Goal: Information Seeking & Learning: Learn about a topic

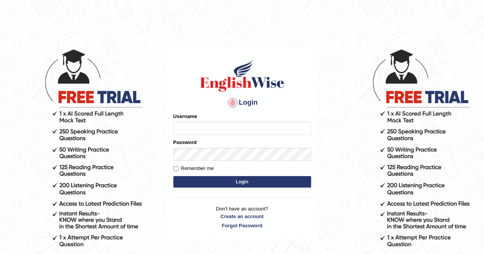
type input "Amy1976"
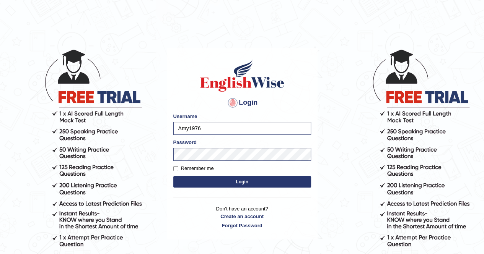
click at [244, 183] on button "Login" at bounding box center [242, 181] width 138 height 11
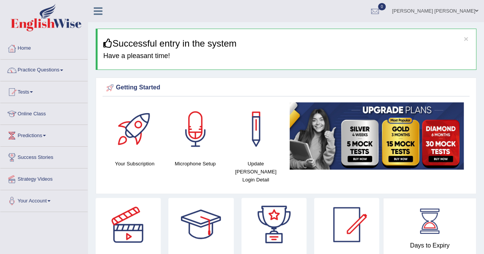
click at [59, 70] on link "Practice Questions" at bounding box center [43, 69] width 87 height 19
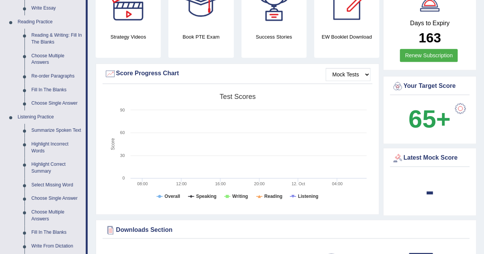
scroll to position [229, 0]
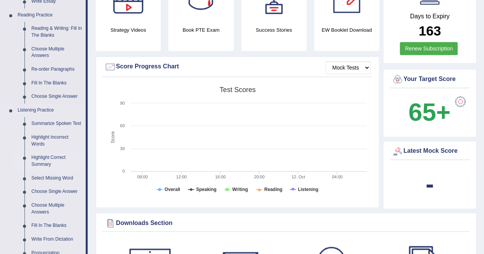
click at [48, 158] on link "Highlight Correct Summary" at bounding box center [57, 161] width 58 height 20
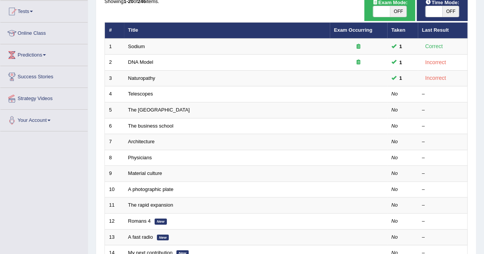
scroll to position [92, 0]
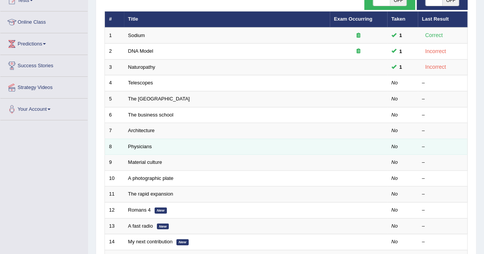
click at [158, 144] on td "Physicians" at bounding box center [227, 147] width 206 height 16
click at [138, 146] on link "Physicians" at bounding box center [140, 147] width 24 height 6
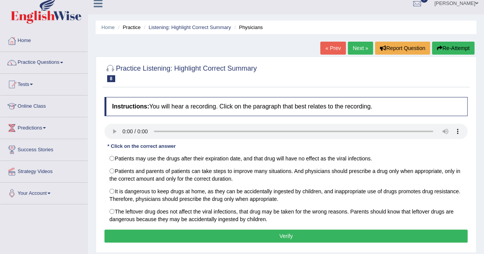
scroll to position [15, 0]
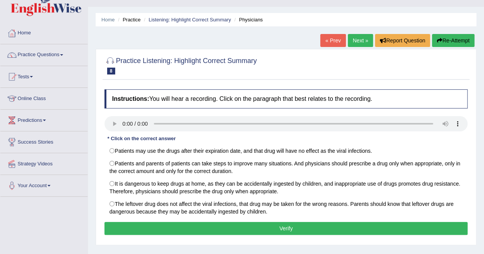
click at [44, 211] on div "Toggle navigation Home Practice Questions Speaking Practice Read Aloud Repeat S…" at bounding box center [242, 184] width 484 height 398
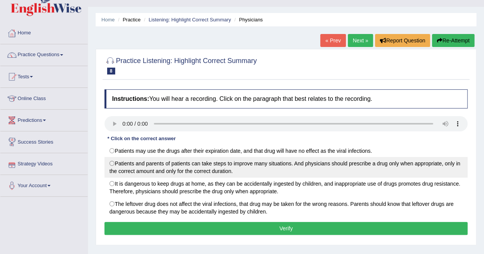
click at [115, 163] on label "Patients and parents of patients can take steps to improve many situations. And…" at bounding box center [285, 167] width 363 height 21
radio input "true"
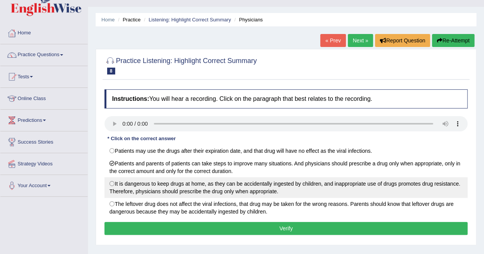
click at [112, 182] on label "It is dangerous to keep drugs at home, as they can be accidentally ingested by …" at bounding box center [285, 187] width 363 height 21
radio input "true"
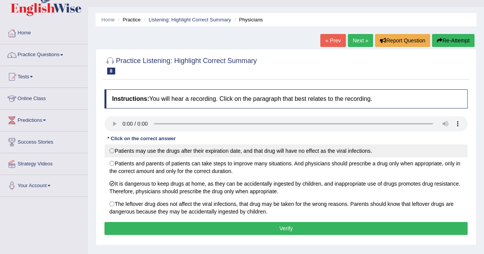
click at [114, 150] on label "Patients may use the drugs after their expiration date, and that drug will have…" at bounding box center [285, 151] width 363 height 13
radio input "true"
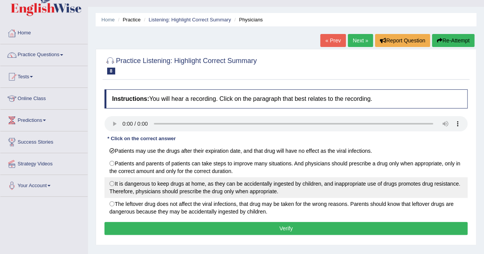
click at [112, 181] on label "It is dangerous to keep drugs at home, as they can be accidentally ingested by …" at bounding box center [285, 187] width 363 height 21
radio input "true"
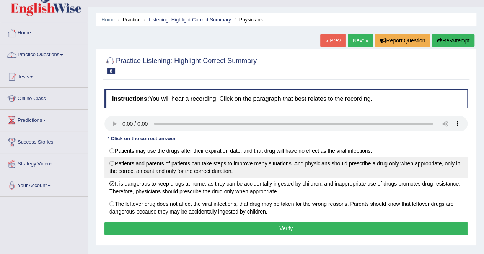
click at [111, 162] on label "Patients and parents of patients can take steps to improve many situations. And…" at bounding box center [285, 167] width 363 height 21
radio input "true"
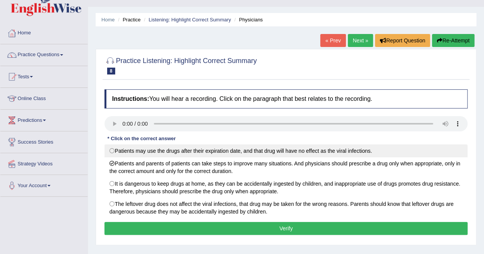
click at [112, 149] on label "Patients may use the drugs after their expiration date, and that drug will have…" at bounding box center [285, 151] width 363 height 13
radio input "true"
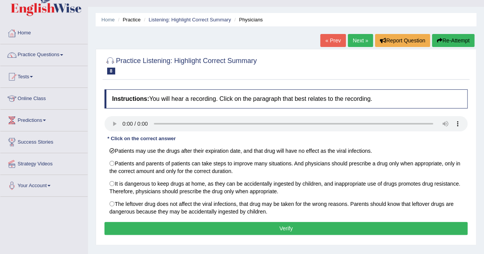
click at [255, 225] on button "Verify" at bounding box center [285, 228] width 363 height 13
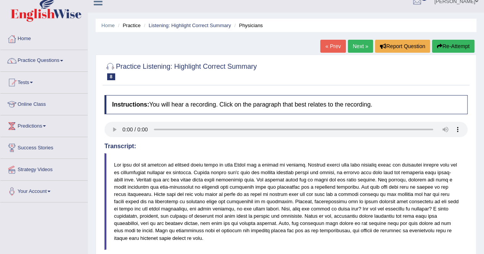
scroll to position [0, 0]
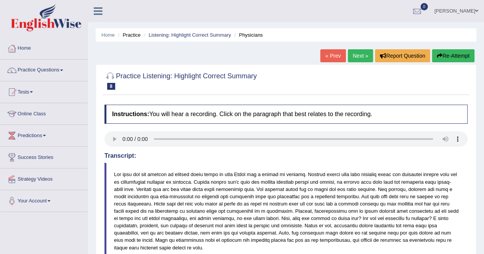
click at [452, 57] on button "Re-Attempt" at bounding box center [453, 55] width 42 height 13
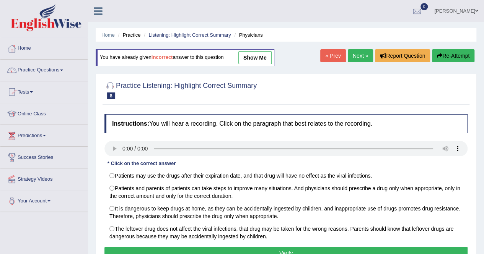
click at [252, 56] on link "show me" at bounding box center [254, 57] width 33 height 13
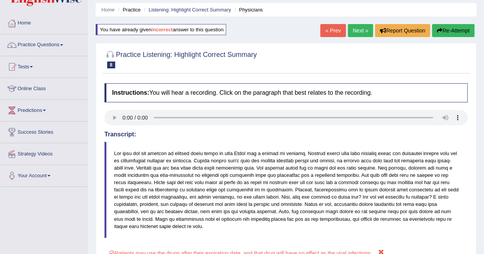
scroll to position [10, 0]
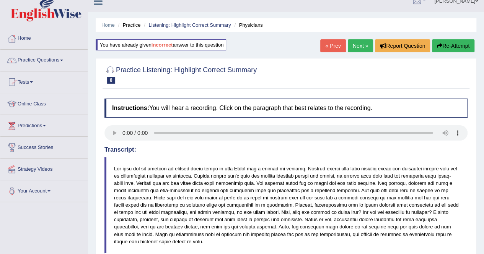
click at [452, 45] on button "Re-Attempt" at bounding box center [453, 45] width 42 height 13
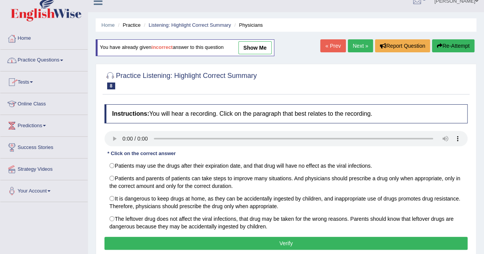
click at [62, 59] on link "Practice Questions" at bounding box center [43, 59] width 87 height 19
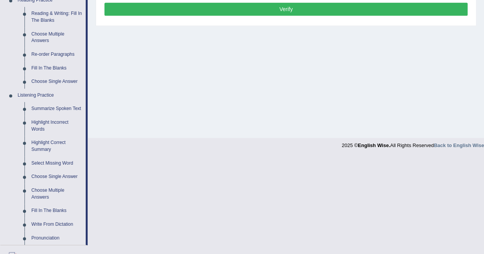
scroll to position [245, 0]
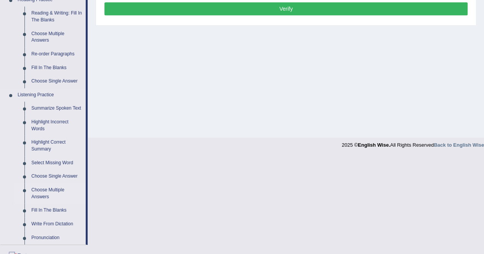
click at [39, 192] on link "Choose Multiple Answers" at bounding box center [57, 194] width 58 height 20
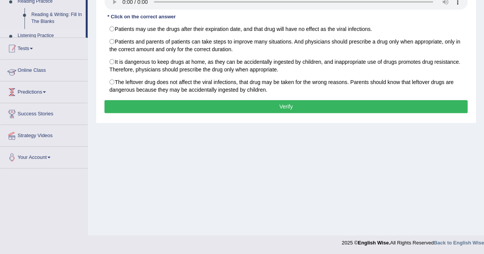
scroll to position [130, 0]
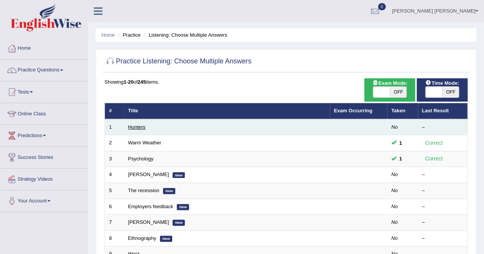
click at [142, 124] on link "Hunters" at bounding box center [137, 127] width 18 height 6
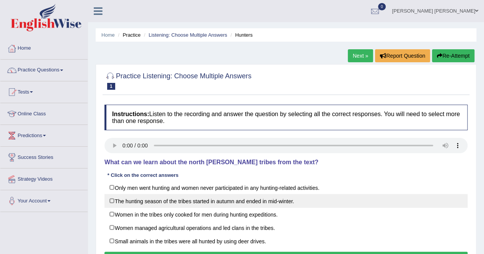
click at [113, 200] on label "The hunting season of the tribes started in autumn and ended in mid-winter." at bounding box center [285, 201] width 363 height 14
checkbox input "true"
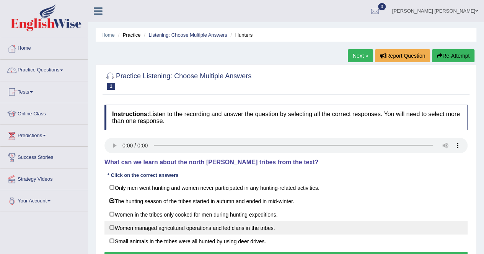
click at [111, 224] on label "Women managed agricultural operations and led clans in the tribes." at bounding box center [285, 228] width 363 height 14
checkbox input "true"
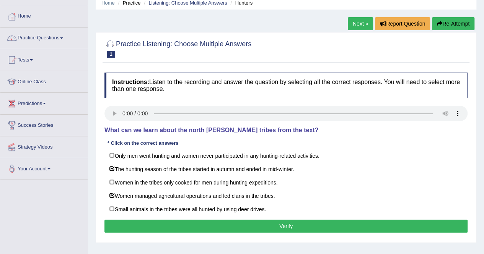
scroll to position [46, 0]
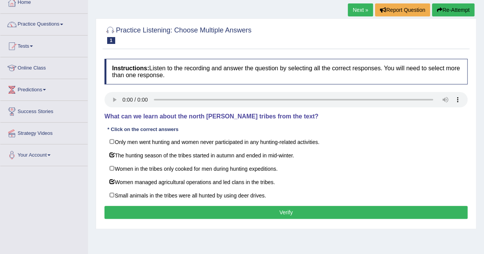
click at [281, 211] on button "Verify" at bounding box center [285, 212] width 363 height 13
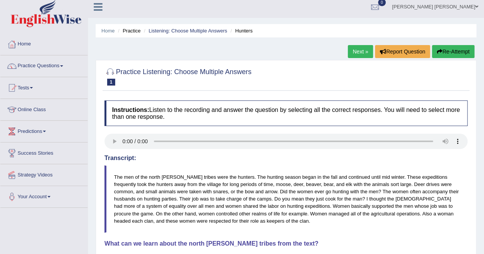
scroll to position [0, 0]
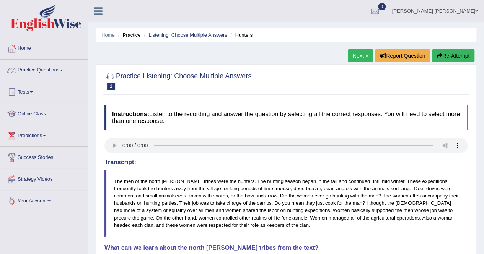
click at [63, 71] on span at bounding box center [61, 71] width 3 height 2
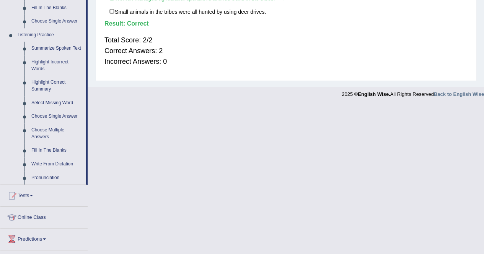
scroll to position [303, 0]
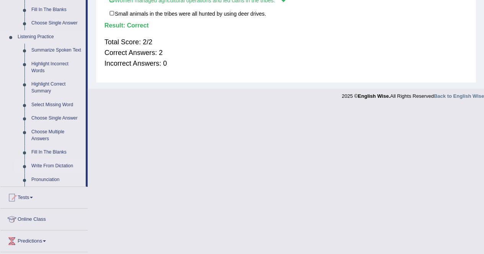
click at [44, 166] on link "Write From Dictation" at bounding box center [57, 166] width 58 height 14
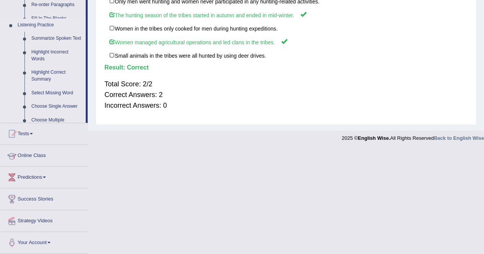
scroll to position [128, 0]
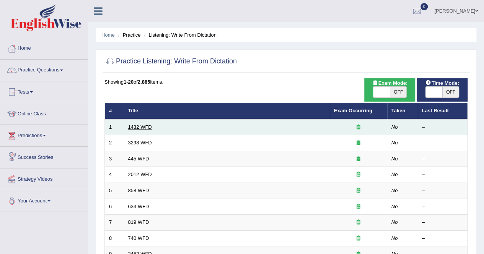
click at [150, 128] on link "1432 WFD" at bounding box center [140, 127] width 24 height 6
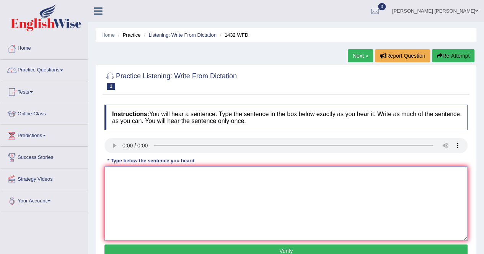
click at [116, 176] on textarea at bounding box center [285, 204] width 363 height 74
click at [116, 174] on textarea at bounding box center [285, 204] width 363 height 74
click at [163, 174] on textarea "more physical activity" at bounding box center [285, 204] width 363 height 74
click at [179, 173] on textarea "more physical activity is more benifical to your health" at bounding box center [285, 204] width 363 height 74
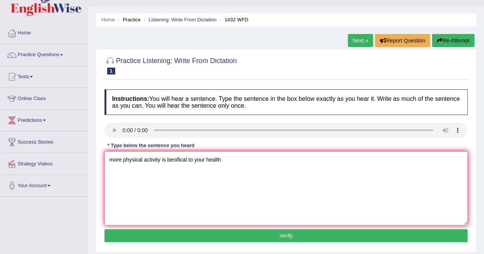
type textarea "more physical activity is benifical to your health"
click at [278, 231] on button "Verify" at bounding box center [285, 235] width 363 height 13
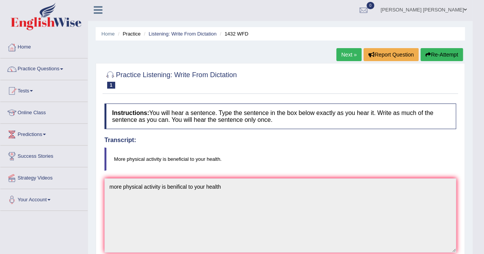
scroll to position [0, 0]
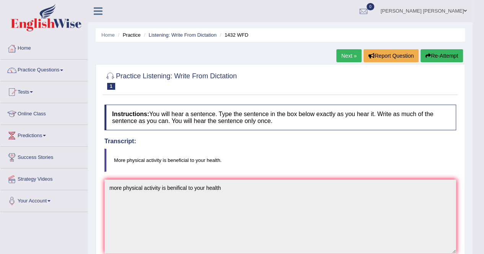
click at [440, 54] on button "Re-Attempt" at bounding box center [441, 55] width 42 height 13
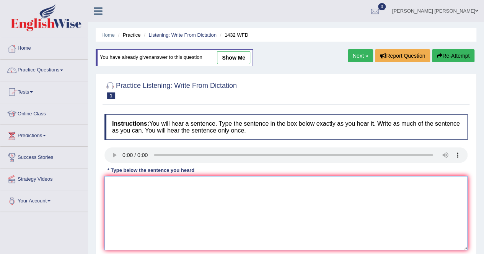
click at [109, 181] on textarea at bounding box center [285, 213] width 363 height 74
click at [185, 183] on textarea "More physical activity is benifical to your health" at bounding box center [285, 213] width 363 height 74
click at [225, 188] on textarea "More physical activity is benefical to your health" at bounding box center [285, 213] width 363 height 74
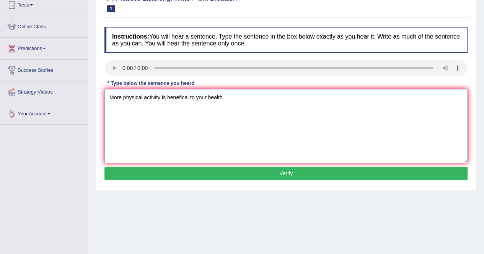
scroll to position [92, 0]
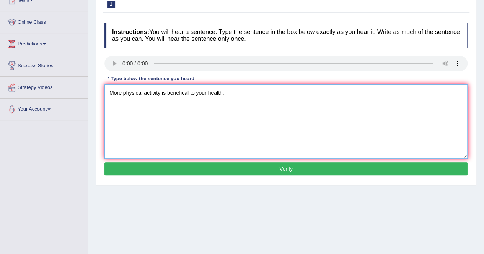
type textarea "More physical activity is benefical to your health."
click at [286, 168] on button "Verify" at bounding box center [285, 169] width 363 height 13
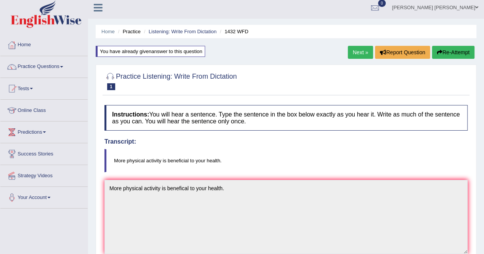
scroll to position [0, 0]
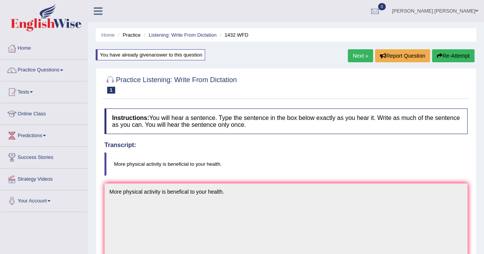
click at [360, 55] on link "Next »" at bounding box center [360, 55] width 25 height 13
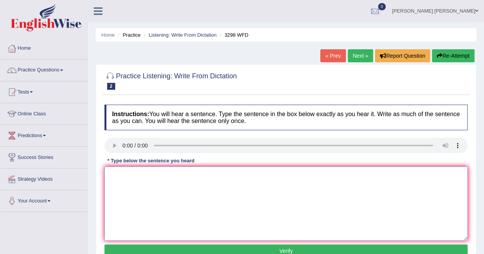
click at [117, 177] on textarea at bounding box center [285, 204] width 363 height 74
type textarea "a"
click at [194, 176] on textarea "Animal behaviour appears contain" at bounding box center [285, 204] width 363 height 74
click at [222, 176] on textarea "Animal behaviour appears contain both similar aspect of humans" at bounding box center [285, 204] width 363 height 74
click at [172, 175] on textarea "Animal behaviour appears contain both similar instint aspect of humans" at bounding box center [285, 204] width 363 height 74
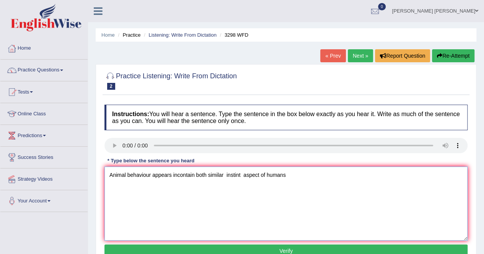
click at [168, 173] on textarea "Animal behaviour appears incontain both similar instint aspect of humans" at bounding box center [285, 204] width 363 height 74
click at [177, 175] on textarea "Animal behaviour appears incontain both similar instint aspect of humans" at bounding box center [285, 204] width 363 height 74
click at [177, 174] on textarea "Animal behaviour appears in contain both similar instint aspect of humans" at bounding box center [285, 204] width 363 height 74
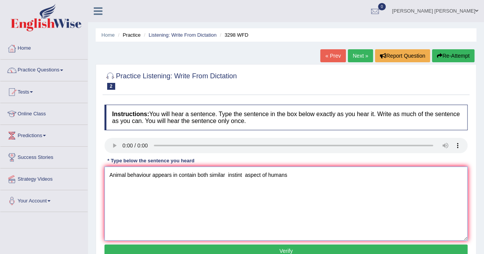
click at [177, 174] on textarea "Animal behaviour appears in contain both similar instint aspect of humans" at bounding box center [285, 204] width 363 height 74
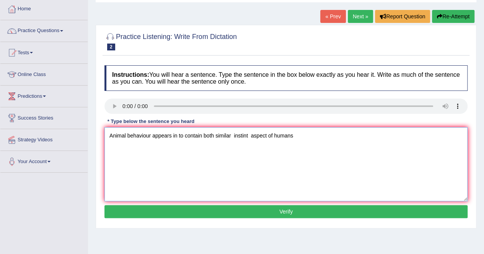
scroll to position [46, 0]
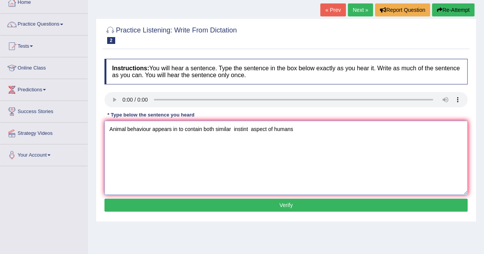
type textarea "Animal behaviour appears in to contain both similar instint aspect of humans"
click at [284, 204] on button "Verify" at bounding box center [285, 205] width 363 height 13
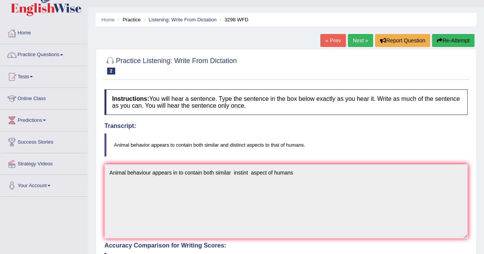
scroll to position [10, 0]
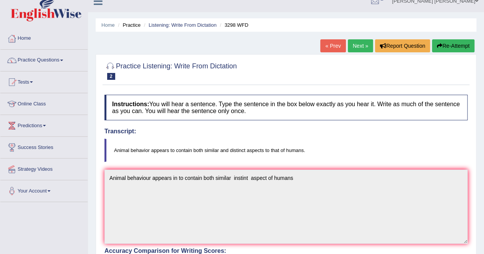
click at [457, 46] on button "Re-Attempt" at bounding box center [453, 45] width 42 height 13
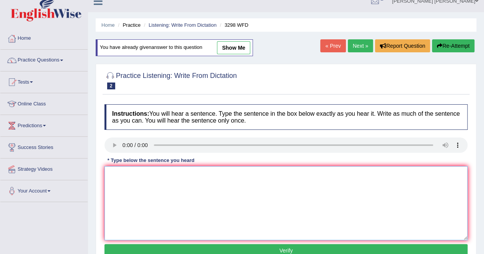
click at [119, 179] on textarea at bounding box center [285, 203] width 363 height 74
click at [176, 174] on textarea "Animal behavior appears" at bounding box center [285, 203] width 363 height 74
click at [229, 174] on textarea "Animal behavior appears in to contain both similar" at bounding box center [285, 203] width 363 height 74
type textarea "Animal behavior appears in to contain both similar and distint aspects of human."
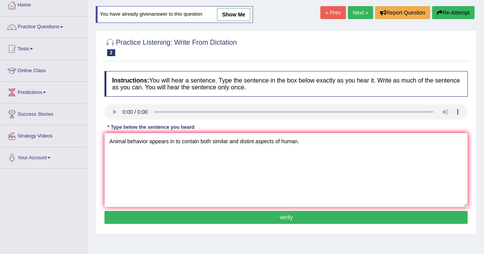
scroll to position [56, 0]
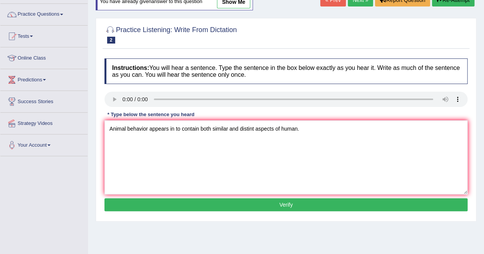
click at [290, 204] on button "Verify" at bounding box center [285, 204] width 363 height 13
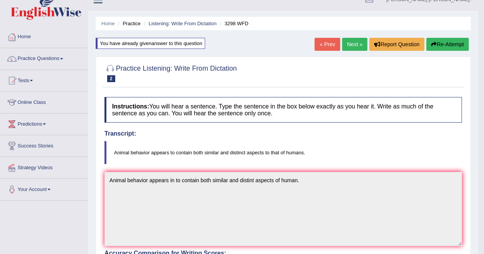
scroll to position [10, 0]
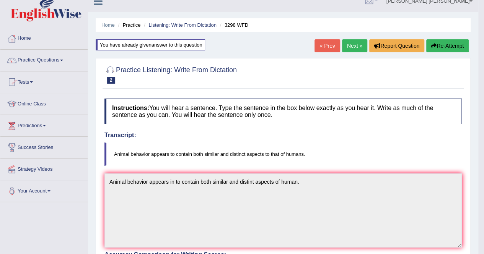
click at [353, 42] on link "Next »" at bounding box center [354, 45] width 25 height 13
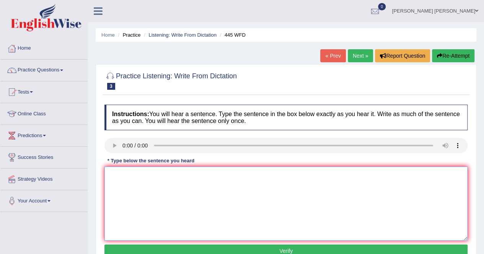
click at [291, 178] on textarea at bounding box center [285, 204] width 363 height 74
click at [108, 173] on textarea "space on Mars" at bounding box center [285, 204] width 363 height 74
click at [108, 176] on textarea "space on Mars" at bounding box center [285, 204] width 363 height 74
click at [143, 174] on textarea "american start landing space on [GEOGRAPHIC_DATA]" at bounding box center [285, 204] width 363 height 74
click at [177, 174] on textarea "american start landing space on Mars" at bounding box center [285, 204] width 363 height 74
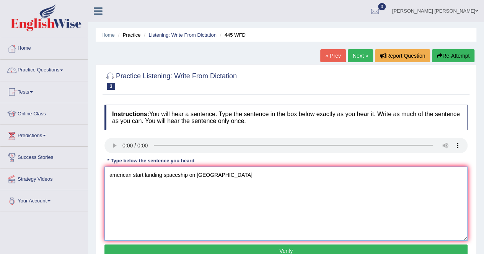
click at [143, 175] on textarea "american start landing spaceship on Mars" at bounding box center [285, 204] width 363 height 74
click at [179, 175] on textarea "american start making a plan landing spaceship on Mars" at bounding box center [285, 204] width 363 height 74
click at [179, 175] on textarea "american start making a plan forlanding spaceship on Mars" at bounding box center [285, 204] width 363 height 74
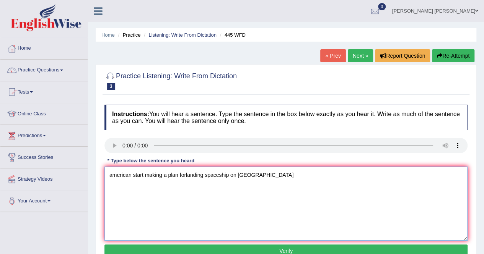
click at [185, 176] on textarea "american start making a plan forlanding spaceship on Mars" at bounding box center [285, 204] width 363 height 74
click at [144, 175] on textarea "american start making a plan for landing spaceship on Mars" at bounding box center [285, 204] width 363 height 74
click at [144, 175] on textarea "american start tomaking a plan for landing spaceship on Mars" at bounding box center [285, 204] width 363 height 74
click at [150, 174] on textarea "american start tomaking a plan for landing spaceship on Mars" at bounding box center [285, 204] width 363 height 74
click at [166, 174] on textarea "american start to making a plan for landing spaceship on Mars" at bounding box center [285, 204] width 363 height 74
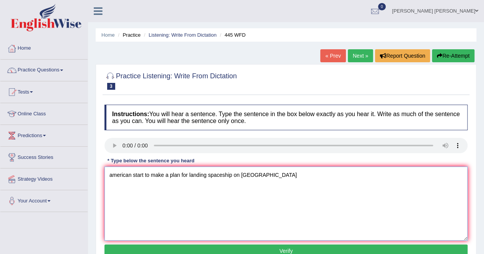
click at [207, 174] on textarea "american start to make a plan for landing spaceship on Mars" at bounding box center [285, 204] width 363 height 74
click at [257, 176] on textarea "american start to make a plan for landing a spaceship on Mars" at bounding box center [285, 204] width 363 height 74
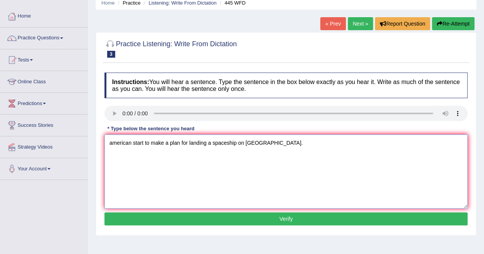
scroll to position [46, 0]
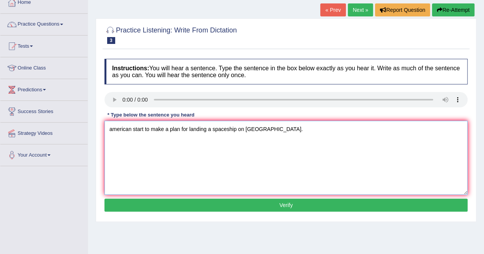
type textarea "american start to make a plan for landing a spaceship on Mars."
click at [300, 203] on button "Verify" at bounding box center [285, 205] width 363 height 13
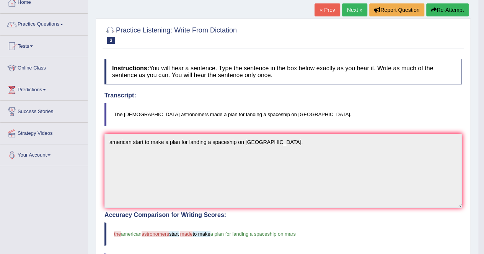
click at [441, 10] on button "Re-Attempt" at bounding box center [447, 9] width 42 height 13
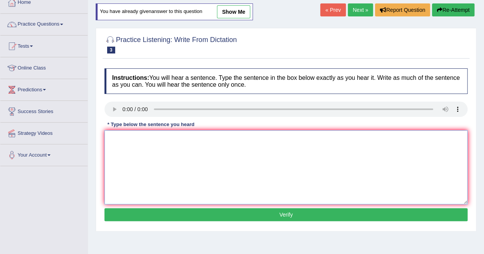
click at [118, 140] on textarea at bounding box center [285, 167] width 363 height 74
type textarea "t"
click at [115, 142] on textarea at bounding box center [285, 167] width 363 height 74
click at [159, 138] on textarea "The American made" at bounding box center [285, 167] width 363 height 74
type textarea "The American made a plan for landing a space on [GEOGRAPHIC_DATA]."
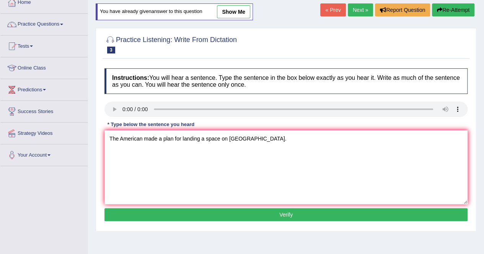
click at [290, 213] on button "Verify" at bounding box center [285, 214] width 363 height 13
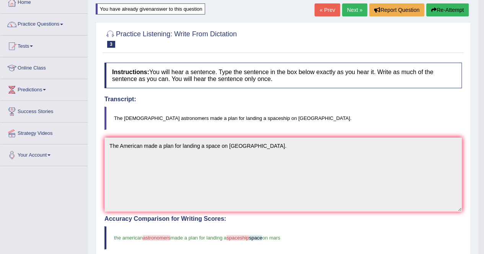
click at [354, 9] on link "Next »" at bounding box center [354, 9] width 25 height 13
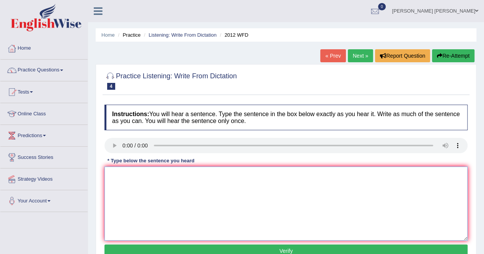
click at [117, 179] on textarea at bounding box center [285, 204] width 363 height 74
click at [117, 181] on textarea at bounding box center [285, 204] width 363 height 74
type textarea "There is a great deal on the topic."
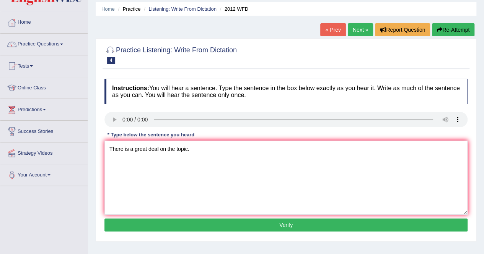
scroll to position [31, 0]
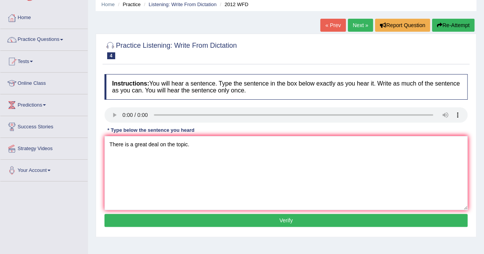
click at [300, 221] on button "Verify" at bounding box center [285, 220] width 363 height 13
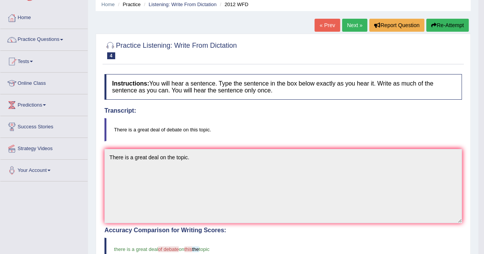
click at [441, 25] on button "Re-Attempt" at bounding box center [447, 25] width 42 height 13
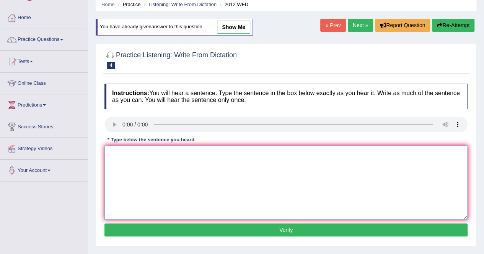
click at [113, 152] on textarea at bounding box center [285, 183] width 363 height 74
click at [193, 153] on textarea "There is a great deal of debate on" at bounding box center [285, 183] width 363 height 74
type textarea "There is a great deal of debate on the topic."
click at [272, 228] on button "Verify" at bounding box center [285, 230] width 363 height 13
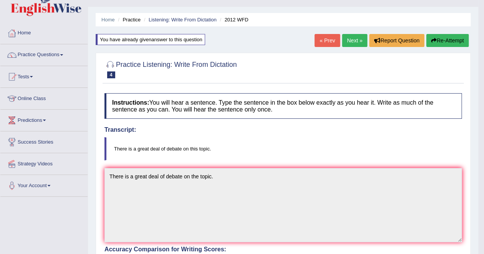
scroll to position [10, 0]
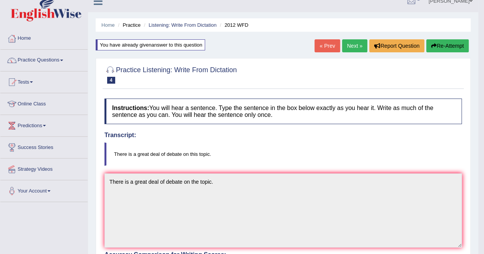
click at [347, 44] on link "Next »" at bounding box center [354, 45] width 25 height 13
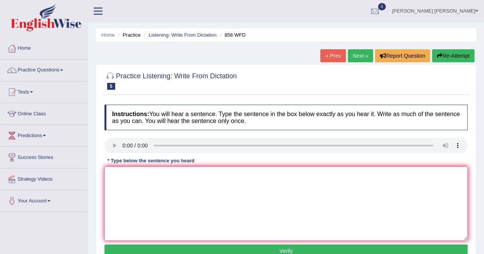
click at [113, 174] on textarea at bounding box center [285, 204] width 363 height 74
click at [137, 174] on textarea "The year" at bounding box center [285, 204] width 363 height 74
click at [125, 167] on textarea "The year when the fact" at bounding box center [285, 204] width 363 height 74
click at [189, 173] on textarea "The year when the fact" at bounding box center [285, 204] width 363 height 74
click at [163, 175] on textarea "The year when the factinrested" at bounding box center [285, 204] width 363 height 74
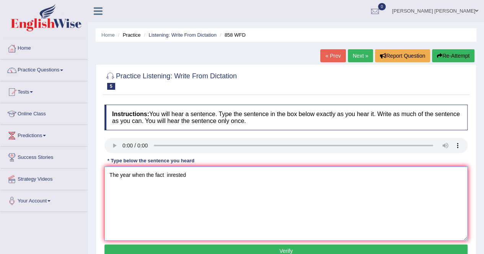
click at [186, 175] on textarea "The year when the fact inrested" at bounding box center [285, 204] width 363 height 74
click at [153, 175] on textarea "The year when the fact interested in" at bounding box center [285, 204] width 363 height 74
click at [178, 173] on textarea "The year when the super fact interested in" at bounding box center [285, 204] width 363 height 74
click at [230, 174] on textarea "The year when the super fact was interested in" at bounding box center [285, 204] width 363 height 74
click at [190, 176] on textarea "The year when the super fact was interested in historian" at bounding box center [285, 204] width 363 height 74
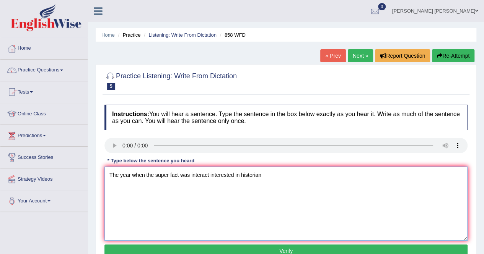
type textarea "The year when the super fact was interact interested in historian"
click at [293, 248] on button "Verify" at bounding box center [285, 251] width 363 height 13
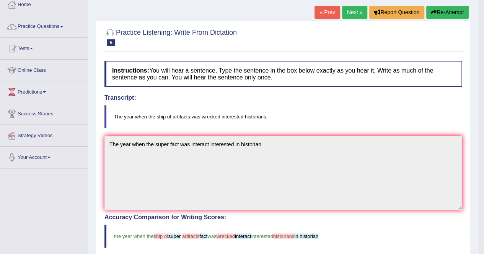
scroll to position [46, 0]
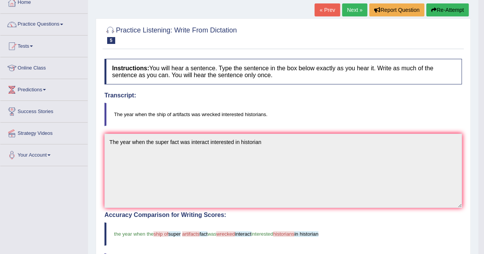
click at [450, 8] on button "Re-Attempt" at bounding box center [447, 9] width 42 height 13
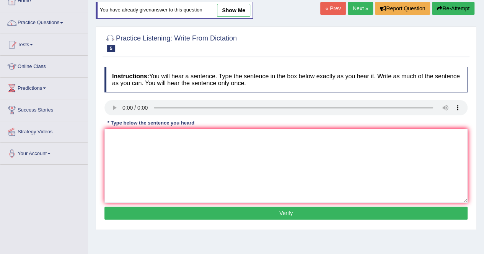
scroll to position [46, 0]
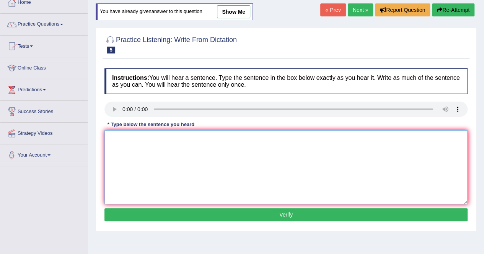
click at [113, 141] on textarea at bounding box center [285, 167] width 363 height 74
click at [147, 139] on textarea "The year when" at bounding box center [285, 167] width 363 height 74
click at [148, 138] on textarea "The year when" at bounding box center [285, 167] width 363 height 74
click at [187, 138] on textarea "The year when the ship" at bounding box center [285, 167] width 363 height 74
click at [166, 137] on textarea "The year when the ship was interesed historian." at bounding box center [285, 167] width 363 height 74
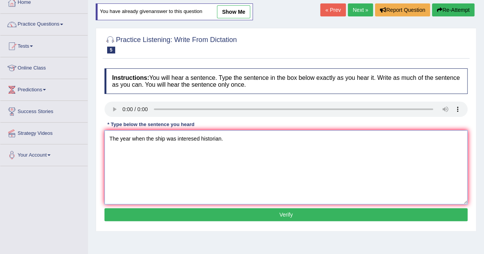
click at [166, 137] on textarea "The year when the ship was interesed historian." at bounding box center [285, 167] width 363 height 74
click at [168, 167] on textarea "The year when the ship was interesed historian." at bounding box center [285, 167] width 363 height 74
click at [182, 138] on textarea "The year when the ship was interesed historian." at bounding box center [285, 167] width 363 height 74
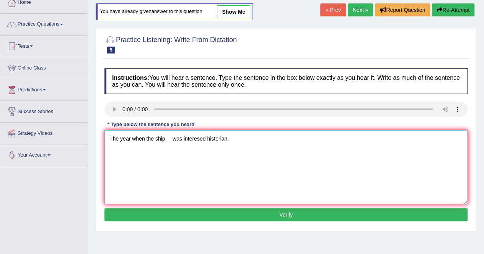
click at [182, 138] on textarea "The year when the ship was interesed historian." at bounding box center [285, 167] width 363 height 74
click at [177, 171] on textarea "The year when the ship was interesed historian." at bounding box center [285, 167] width 363 height 74
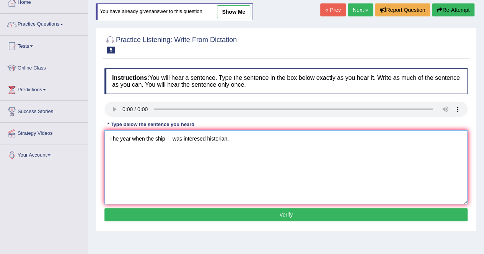
click at [183, 138] on textarea "The year when the ship was interesed historian." at bounding box center [285, 167] width 363 height 74
type textarea "The year when the ship was interesed historian."
click at [290, 212] on button "Verify" at bounding box center [285, 214] width 363 height 13
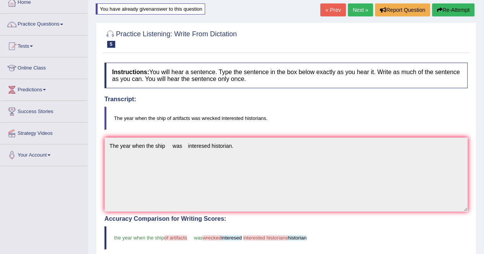
click at [444, 11] on button "Re-Attempt" at bounding box center [453, 9] width 42 height 13
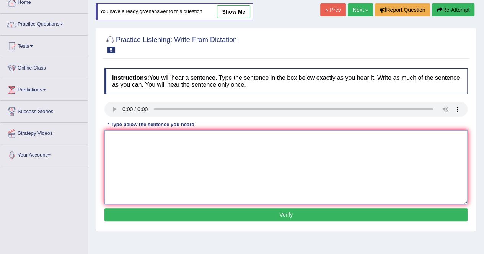
click at [123, 139] on textarea at bounding box center [285, 167] width 363 height 74
click at [123, 139] on textarea "The year" at bounding box center [285, 167] width 363 height 74
click at [134, 140] on textarea "The year" at bounding box center [285, 167] width 363 height 74
click at [134, 140] on textarea "The year when the ship of" at bounding box center [285, 167] width 363 height 74
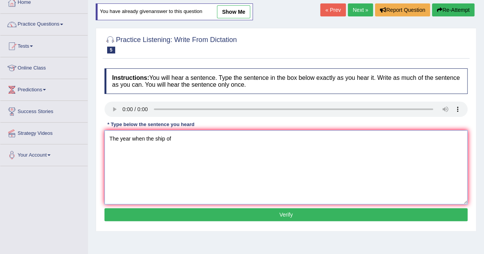
click at [134, 140] on textarea "The year when the ship of" at bounding box center [285, 167] width 363 height 74
click at [186, 139] on textarea "The year when the ship of" at bounding box center [285, 167] width 363 height 74
click at [186, 139] on textarea "The year when the ship of was interested" at bounding box center [285, 167] width 363 height 74
click at [222, 141] on textarea "The year when the ship of was interested" at bounding box center [285, 167] width 363 height 74
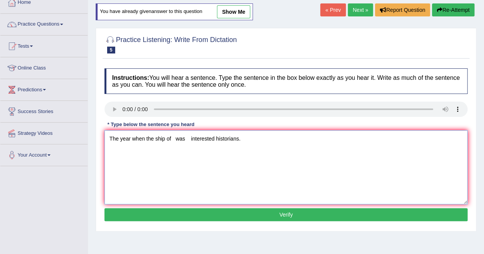
type textarea "The year when the ship of was interested historians."
click at [284, 215] on button "Verify" at bounding box center [285, 214] width 363 height 13
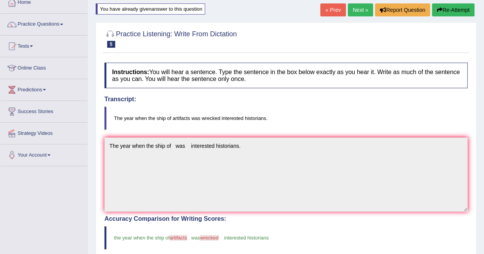
click at [363, 11] on link "Next »" at bounding box center [360, 9] width 25 height 13
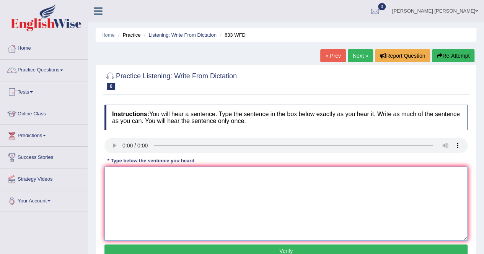
click at [122, 179] on textarea at bounding box center [285, 204] width 363 height 74
click at [163, 173] on textarea "We search all exercise" at bounding box center [285, 204] width 363 height 74
click at [187, 188] on textarea "We search all exercising" at bounding box center [285, 204] width 363 height 74
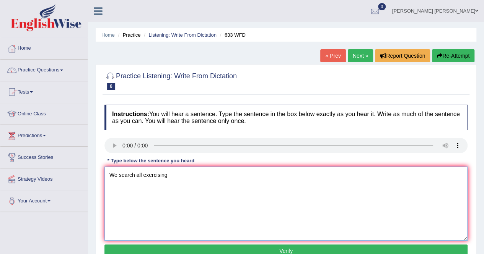
click at [187, 188] on textarea "We search all exercising" at bounding box center [285, 204] width 363 height 74
click at [185, 174] on textarea "We search all exercising make feel better." at bounding box center [285, 204] width 363 height 74
type textarea "We search all exercising make us feel better."
click at [272, 249] on button "Verify" at bounding box center [285, 251] width 363 height 13
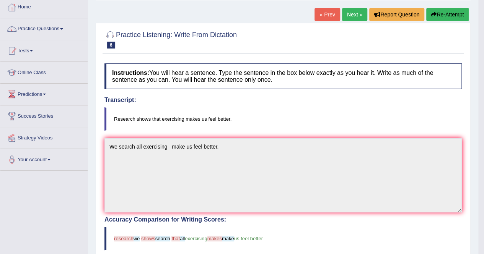
scroll to position [46, 0]
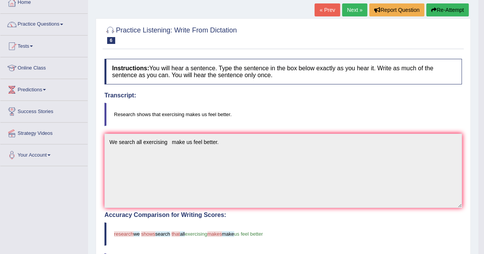
click at [445, 11] on button "Re-Attempt" at bounding box center [447, 9] width 42 height 13
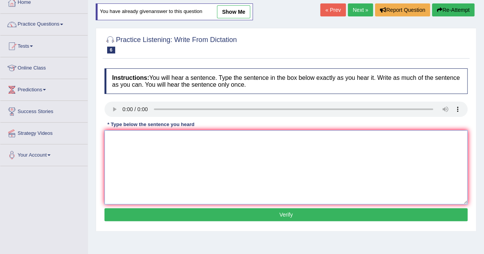
click at [115, 140] on textarea at bounding box center [285, 167] width 363 height 74
click at [113, 138] on textarea at bounding box center [285, 167] width 363 height 74
click at [135, 137] on textarea "Research" at bounding box center [285, 167] width 363 height 74
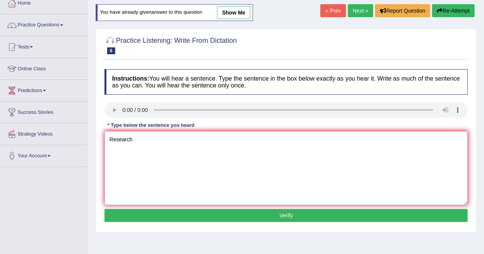
click at [138, 140] on textarea "Research" at bounding box center [285, 168] width 363 height 74
type textarea "Research shown exercising makes us feel better."
click at [281, 213] on button "Verify" at bounding box center [285, 215] width 363 height 13
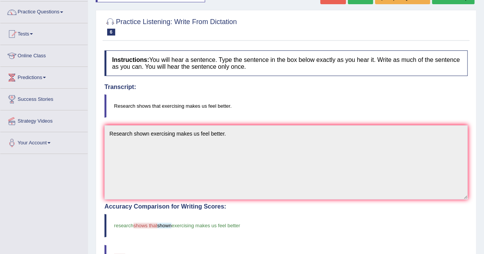
scroll to position [43, 0]
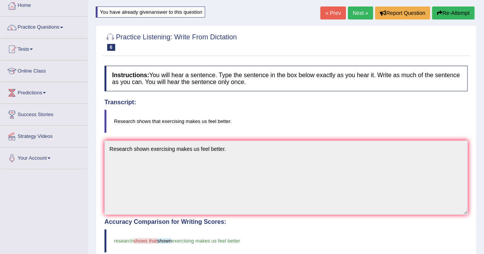
click at [445, 14] on button "Re-Attempt" at bounding box center [453, 13] width 42 height 13
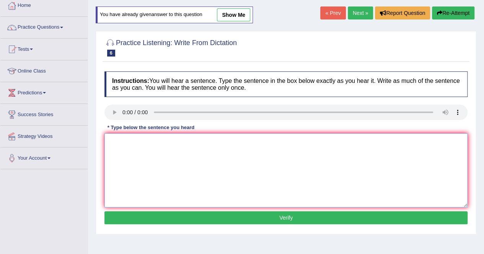
click at [121, 146] on textarea at bounding box center [285, 170] width 363 height 74
click at [114, 143] on textarea at bounding box center [285, 170] width 363 height 74
type textarea "r"
click at [145, 141] on textarea "Research show exercicing makes us feel better." at bounding box center [285, 170] width 363 height 74
type textarea "Research shows exercicing makes us feel better."
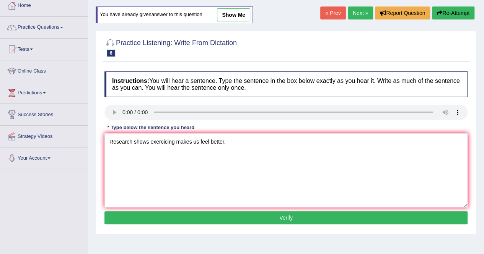
click at [286, 219] on button "Verify" at bounding box center [285, 217] width 363 height 13
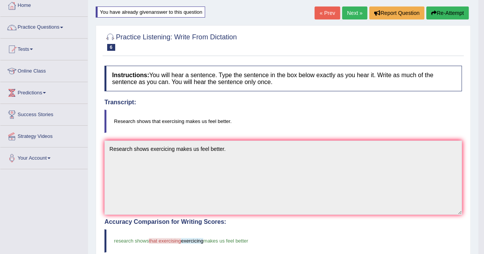
click at [440, 17] on button "Re-Attempt" at bounding box center [447, 13] width 42 height 13
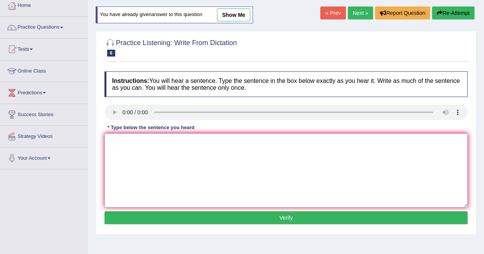
click at [122, 158] on textarea at bounding box center [285, 170] width 363 height 74
type textarea "r"
type textarea "Research shows exercising makes us feel better."
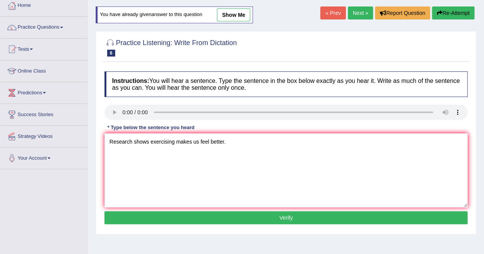
click at [293, 219] on button "Verify" at bounding box center [285, 217] width 363 height 13
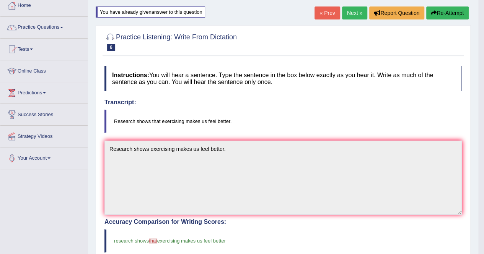
click at [444, 12] on button "Re-Attempt" at bounding box center [447, 13] width 42 height 13
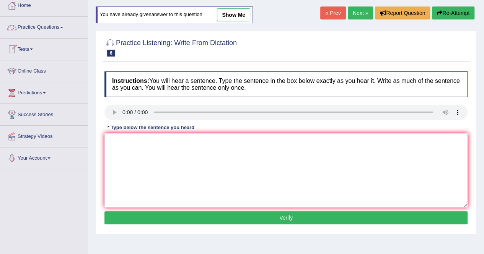
click at [63, 27] on span at bounding box center [61, 28] width 3 height 2
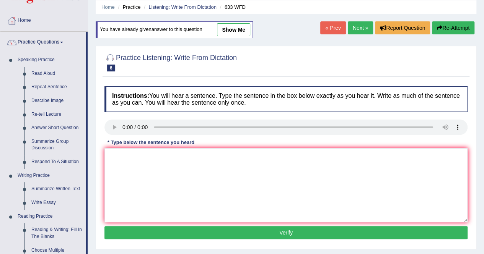
scroll to position [28, 0]
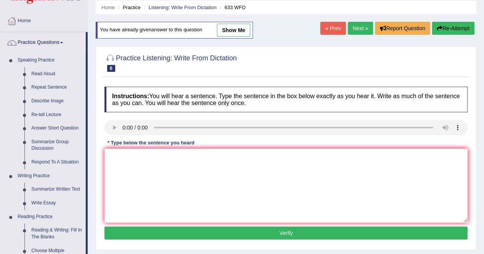
click at [359, 28] on link "Next »" at bounding box center [360, 28] width 25 height 13
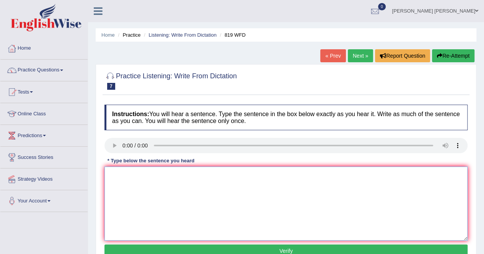
click at [116, 178] on textarea at bounding box center [285, 204] width 363 height 74
type textarea "p"
click at [116, 178] on textarea "Plane" at bounding box center [285, 204] width 363 height 74
click at [126, 176] on textarea "Plane" at bounding box center [285, 204] width 363 height 74
click at [124, 175] on textarea "Plane" at bounding box center [285, 204] width 363 height 74
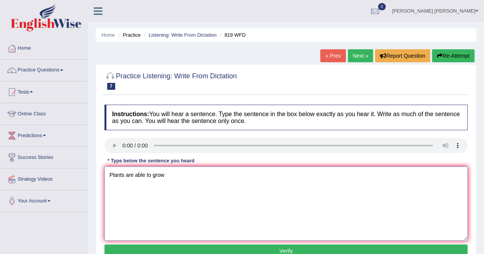
click at [152, 176] on textarea "Plants are able to grow" at bounding box center [285, 204] width 363 height 74
click at [152, 176] on textarea "Plants are able to continuegrow" at bounding box center [285, 204] width 363 height 74
click at [173, 176] on textarea "Plants are able to continuegrow" at bounding box center [285, 204] width 363 height 74
click at [192, 174] on textarea "Plants are able to continue to grow" at bounding box center [285, 204] width 363 height 74
click at [192, 174] on textarea "Plants are able to continue to growing" at bounding box center [285, 204] width 363 height 74
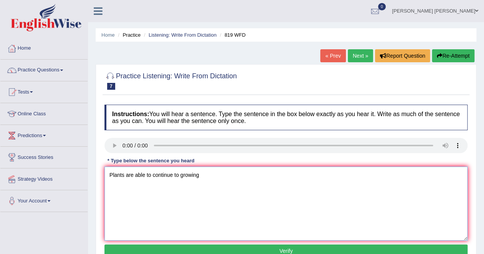
click at [202, 177] on textarea "Plants are able to continue to growing" at bounding box center [285, 204] width 363 height 74
click at [200, 177] on textarea "Plants are able to continue to growing" at bounding box center [285, 204] width 363 height 74
click at [198, 174] on textarea "Plants are able to continue to growingtheir lives" at bounding box center [285, 204] width 363 height 74
click at [198, 175] on textarea "Plants are able to continue to growing their lives" at bounding box center [285, 204] width 363 height 74
click at [204, 176] on textarea "Plants are able to continue to growing of their lives" at bounding box center [285, 204] width 363 height 74
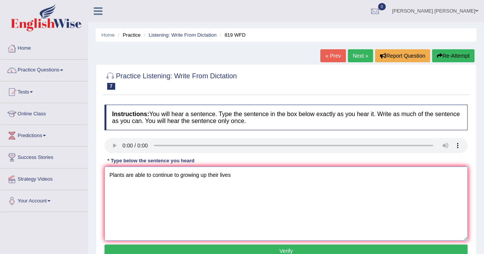
click at [231, 176] on textarea "Plants are able to continue to growing up their lives" at bounding box center [285, 204] width 363 height 74
type textarea "Plants are able to continue to growing up their lives."
click at [293, 249] on button "Verify" at bounding box center [285, 251] width 363 height 13
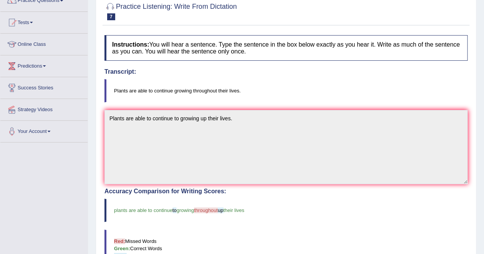
scroll to position [54, 0]
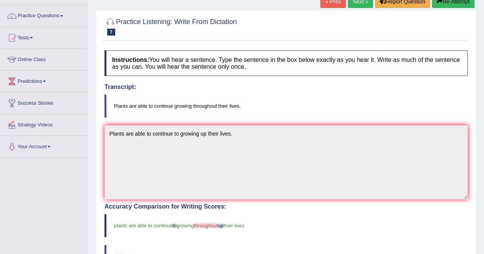
click at [357, 4] on link "Next »" at bounding box center [360, 1] width 25 height 13
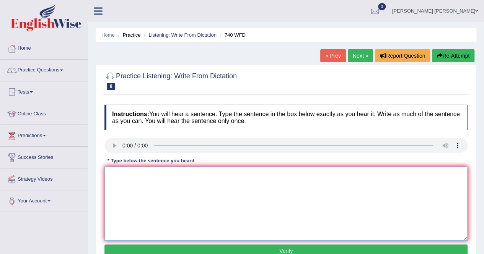
click at [157, 177] on textarea at bounding box center [285, 204] width 363 height 74
click at [174, 176] on textarea "observation to carry out" at bounding box center [285, 204] width 363 height 74
click at [164, 176] on textarea "observation to carry out classroom." at bounding box center [285, 204] width 363 height 74
click at [109, 176] on textarea "observation to carry our classroom." at bounding box center [285, 204] width 363 height 74
click at [160, 174] on textarea "serious observation to carry our classroom." at bounding box center [285, 204] width 363 height 74
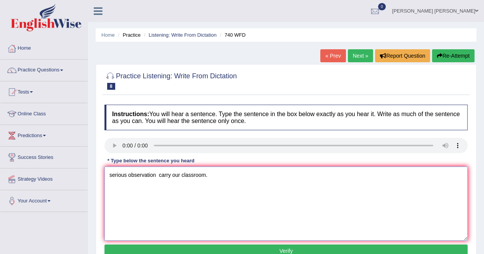
click at [157, 176] on textarea "serious observation carry our classroom." at bounding box center [285, 204] width 363 height 74
click at [187, 174] on textarea "serious observation will carry our classroom." at bounding box center [285, 204] width 363 height 74
click at [109, 176] on textarea "serious observation will carry out the classroom." at bounding box center [285, 204] width 363 height 74
click at [108, 175] on textarea "serious observation will carry out the classroom." at bounding box center [285, 204] width 363 height 74
click at [181, 176] on textarea "A serious observation will carry out the classroom." at bounding box center [285, 204] width 363 height 74
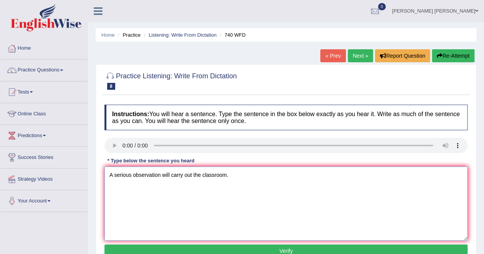
click at [183, 176] on textarea "A serious observation will carry out the classroom." at bounding box center [285, 204] width 363 height 74
type textarea "A serious observation will carried out the classroom."
click at [290, 250] on button "Verify" at bounding box center [285, 251] width 363 height 13
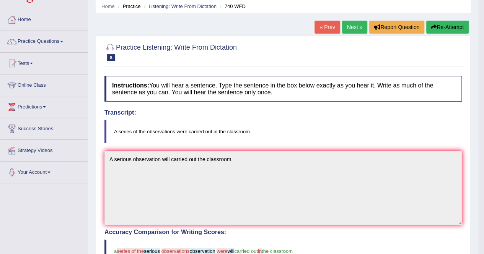
scroll to position [15, 0]
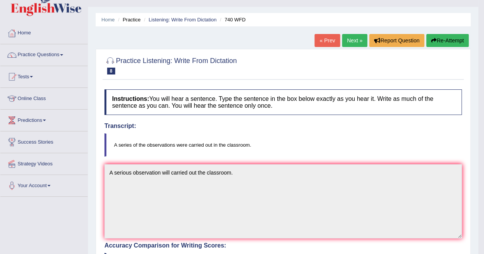
click at [437, 39] on button "Re-Attempt" at bounding box center [447, 40] width 42 height 13
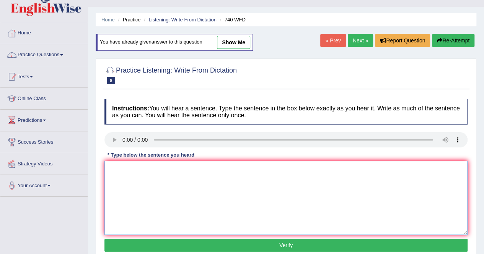
click at [117, 169] on textarea at bounding box center [285, 198] width 363 height 74
type textarea "a"
type textarea "[PERSON_NAME] oof observations were carried out the classroom."
click at [285, 245] on button "Verify" at bounding box center [285, 245] width 363 height 13
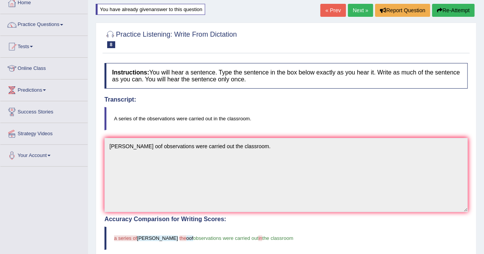
scroll to position [31, 0]
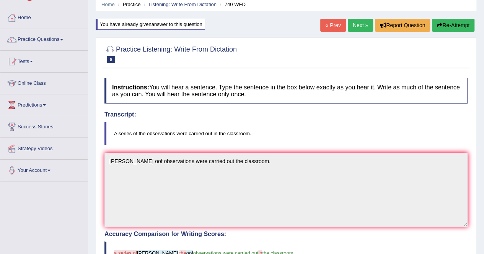
click at [361, 22] on link "Next »" at bounding box center [360, 25] width 25 height 13
